Goal: Task Accomplishment & Management: Use online tool/utility

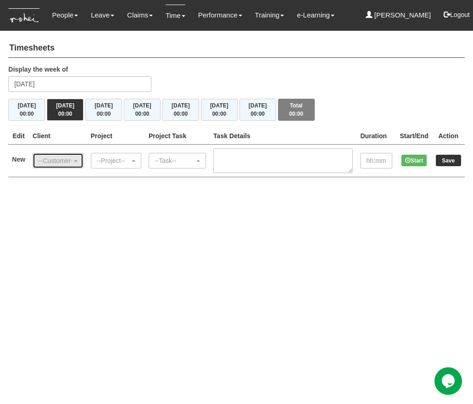
click at [50, 156] on div "--Customer--" at bounding box center [55, 160] width 33 height 9
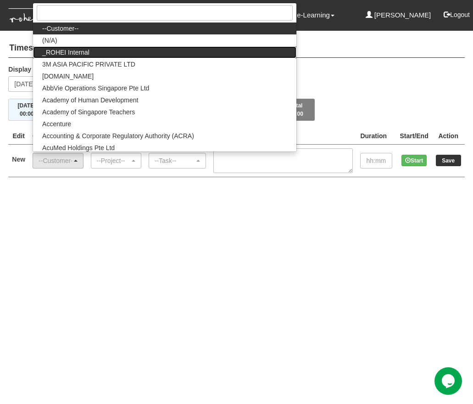
click at [80, 56] on span "_ROHEI Internal" at bounding box center [65, 52] width 47 height 9
select select "397"
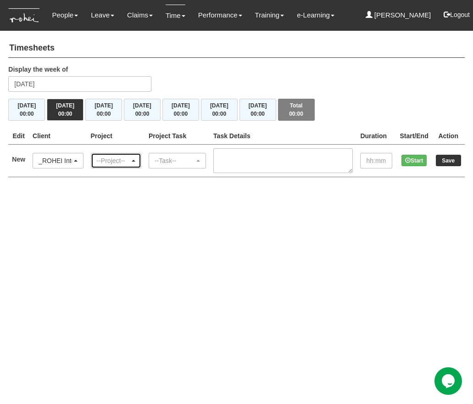
click at [118, 160] on div "--Project--" at bounding box center [113, 160] width 33 height 9
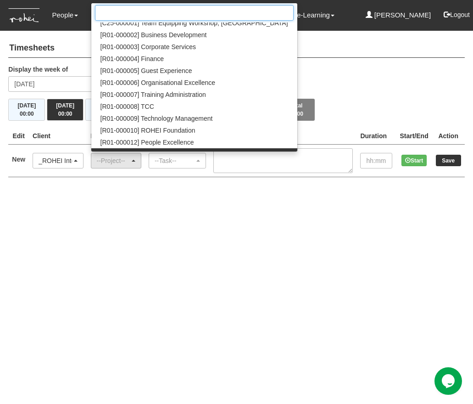
scroll to position [53, 0]
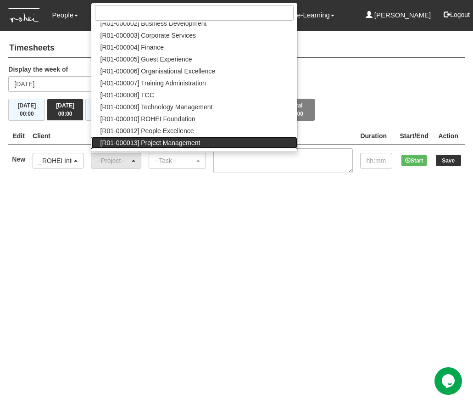
click at [155, 145] on span "[R01-000013] Project Management" at bounding box center [150, 142] width 100 height 9
select select "1495"
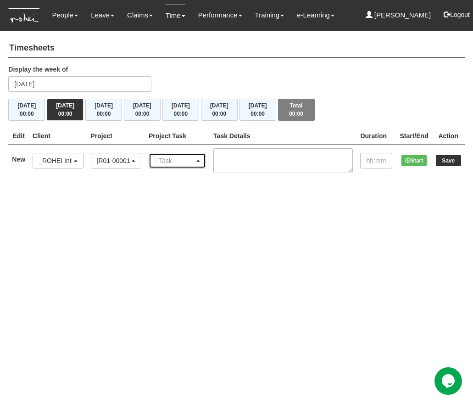
click at [171, 158] on div "--Task--" at bounding box center [175, 160] width 40 height 9
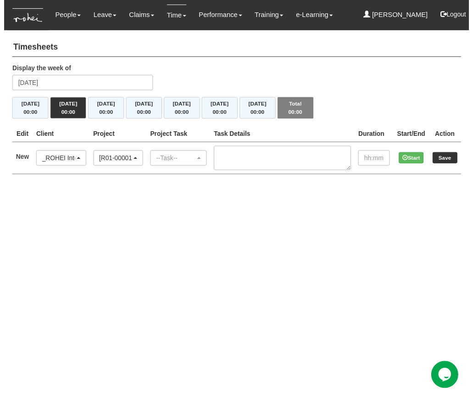
scroll to position [0, 43]
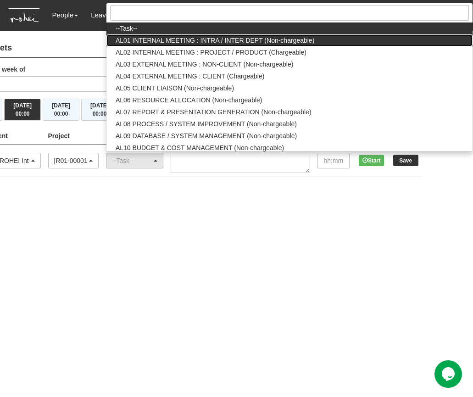
click at [204, 43] on span "AL01 INTERNAL MEETING : INTRA / INTER DEPT (Non-chargeable)" at bounding box center [215, 40] width 199 height 9
select select "40"
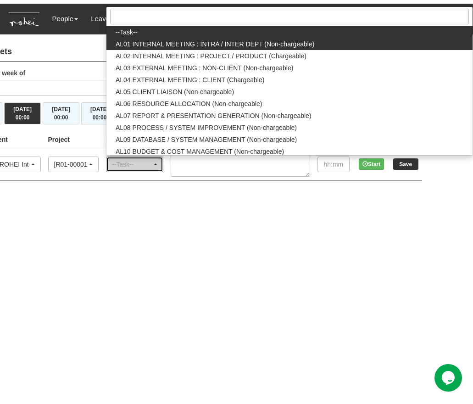
scroll to position [0, 0]
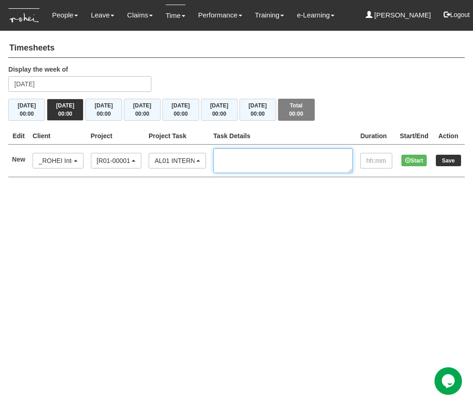
click at [249, 151] on textarea at bounding box center [282, 160] width 139 height 25
type textarea "1-1 [PERSON_NAME]"
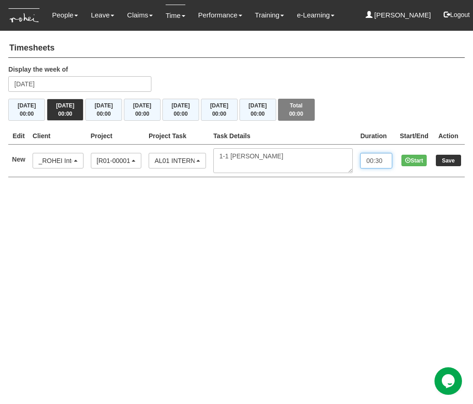
type input "00:30"
click at [449, 160] on input "Save" at bounding box center [448, 160] width 25 height 11
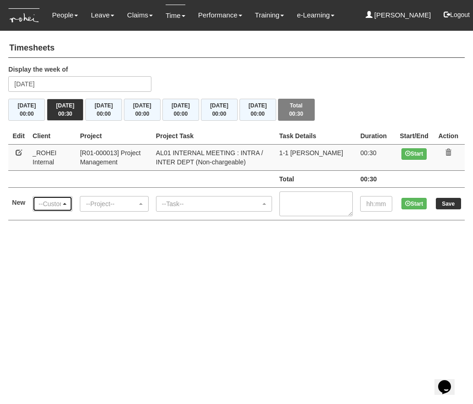
click at [54, 199] on div "--Customer--" at bounding box center [50, 203] width 22 height 9
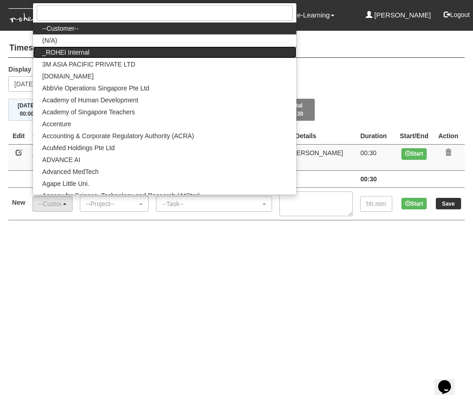
click at [86, 50] on span "_ROHEI Internal" at bounding box center [65, 52] width 47 height 9
select select "397"
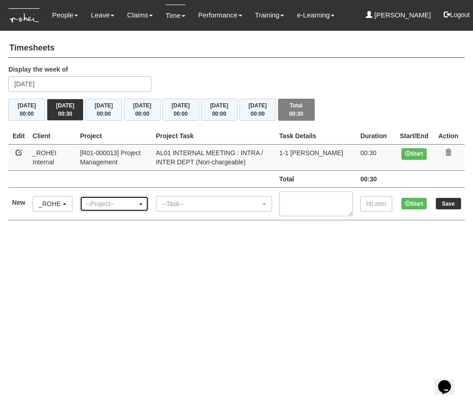
click at [121, 206] on div "--Project--" at bounding box center [111, 203] width 51 height 9
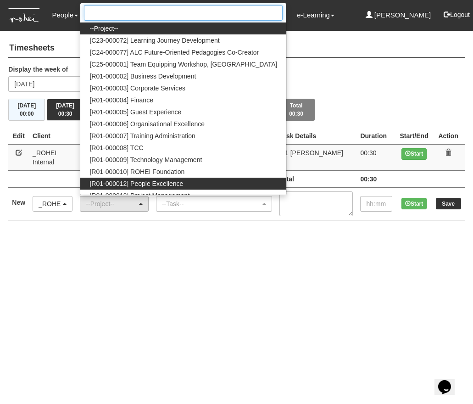
scroll to position [17, 0]
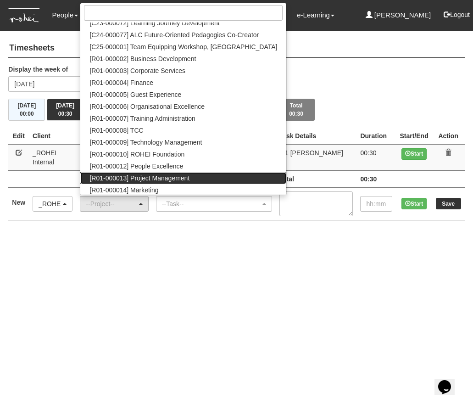
click at [153, 178] on span "[R01-000013] Project Management" at bounding box center [139, 177] width 100 height 9
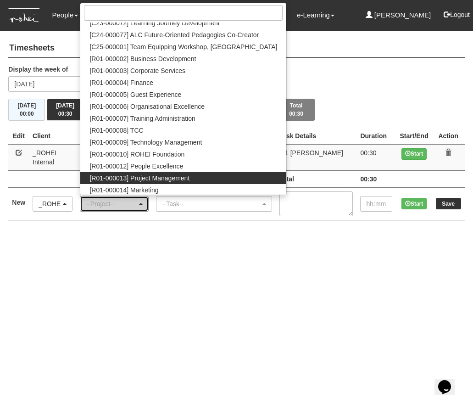
select select "1495"
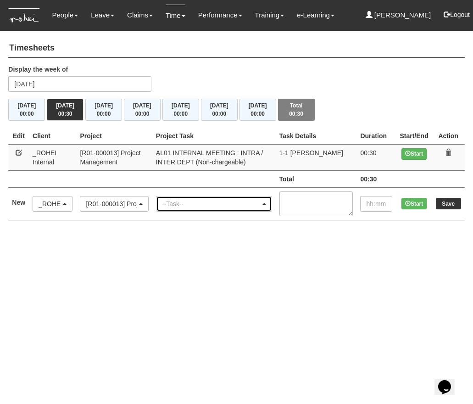
click at [189, 200] on div "--Task--" at bounding box center [211, 203] width 99 height 9
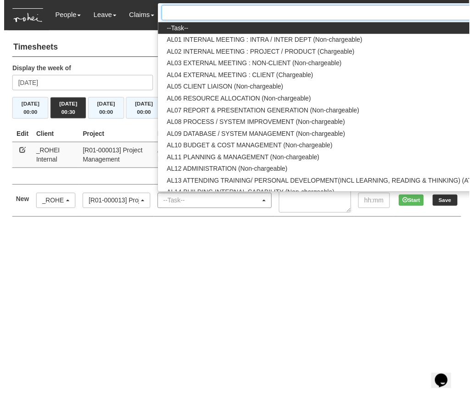
scroll to position [0, 52]
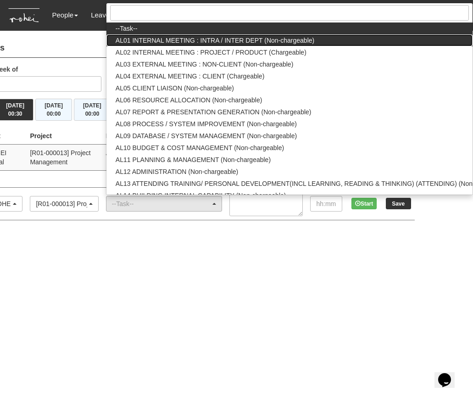
click at [232, 39] on span "AL01 INTERNAL MEETING : INTRA / INTER DEPT (Non-chargeable)" at bounding box center [215, 40] width 199 height 9
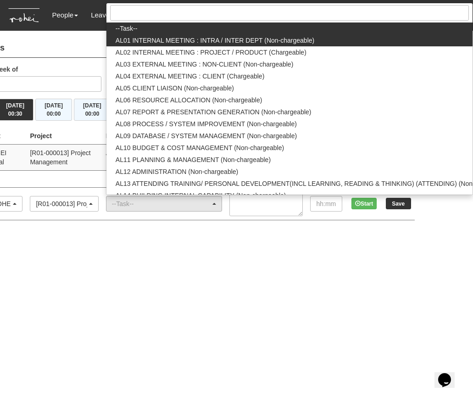
select select "40"
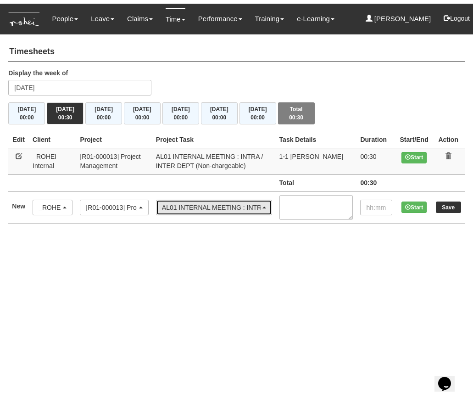
scroll to position [0, 0]
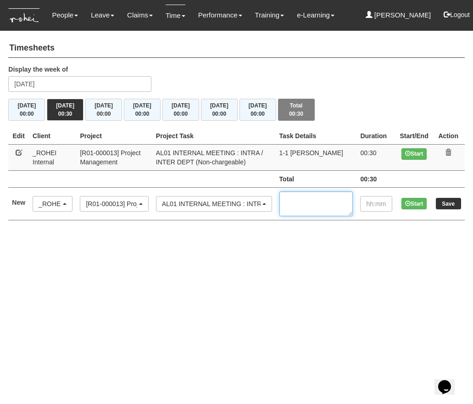
click at [313, 206] on textarea at bounding box center [316, 203] width 74 height 25
type textarea "PM TTh"
type input "01:00"
click at [440, 206] on input "Save" at bounding box center [448, 203] width 25 height 11
